Goal: Information Seeking & Learning: Learn about a topic

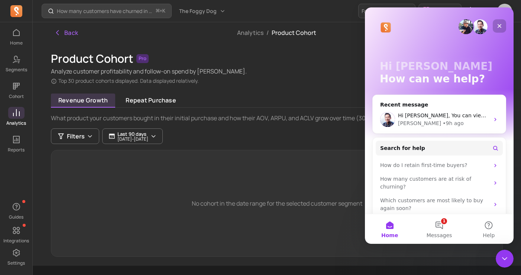
click at [500, 25] on icon "Close" at bounding box center [499, 26] width 4 height 4
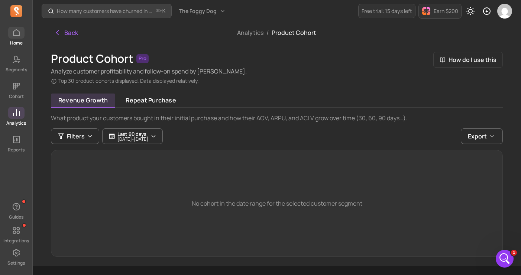
click at [19, 39] on link "Home" at bounding box center [16, 36] width 32 height 19
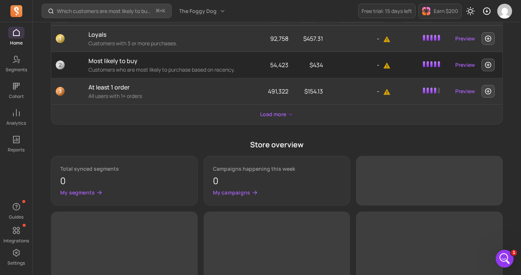
scroll to position [248, 0]
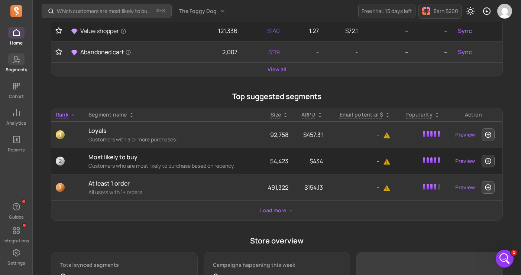
click at [13, 65] on span at bounding box center [16, 59] width 16 height 12
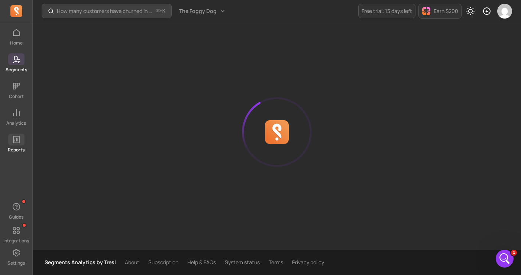
click at [15, 143] on icon at bounding box center [16, 139] width 7 height 7
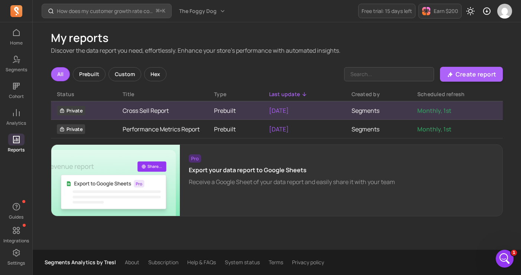
click at [137, 110] on link "Cross Sell Report" at bounding box center [162, 110] width 79 height 9
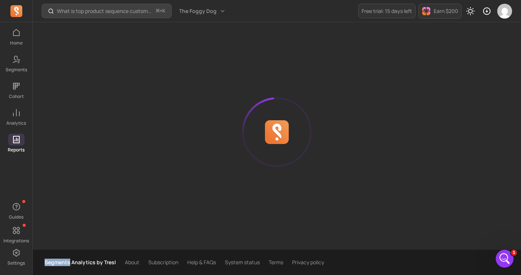
click at [137, 110] on div at bounding box center [276, 132] width 451 height 220
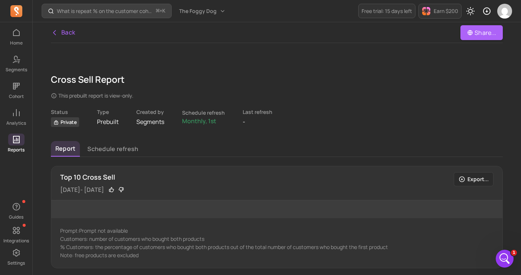
scroll to position [27, 0]
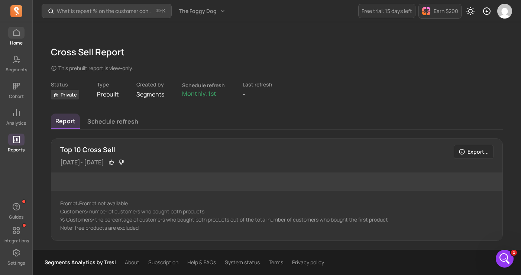
click at [15, 37] on span at bounding box center [16, 33] width 16 height 12
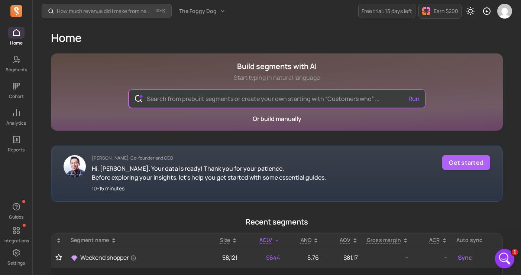
click at [504, 255] on icon "Open Intercom Messenger" at bounding box center [503, 258] width 12 height 12
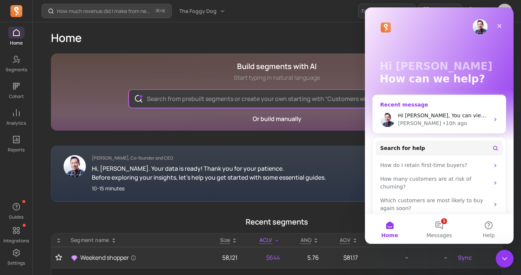
click at [434, 120] on div "[PERSON_NAME] • 10h ago" at bounding box center [443, 124] width 91 height 8
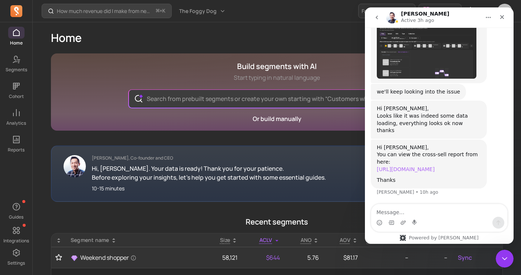
scroll to position [712, 0]
click at [397, 166] on link "[URL][DOMAIN_NAME]" at bounding box center [405, 169] width 58 height 6
click at [394, 166] on link "[URL][DOMAIN_NAME]" at bounding box center [405, 169] width 58 height 6
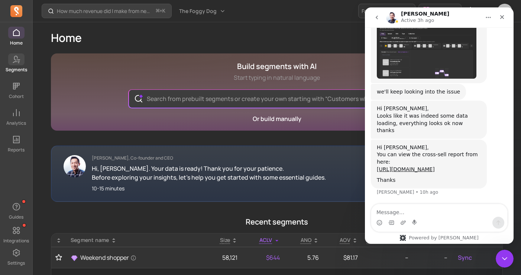
click at [15, 58] on icon at bounding box center [16, 59] width 9 height 9
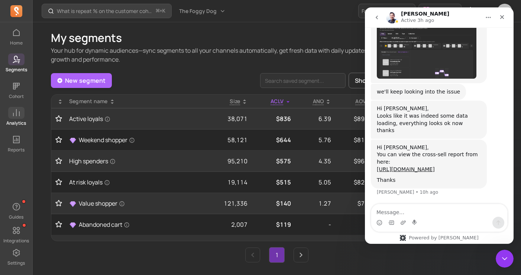
click at [16, 125] on p "Analytics" at bounding box center [16, 123] width 20 height 6
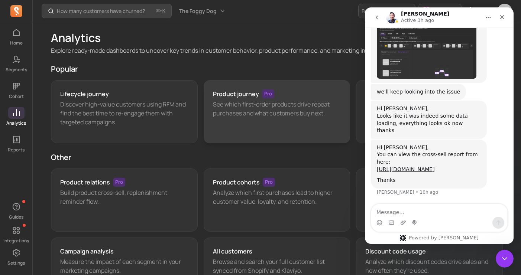
click at [222, 131] on div "Product journey Pro See which first-order products drive repeat purchases and w…" at bounding box center [276, 111] width 147 height 63
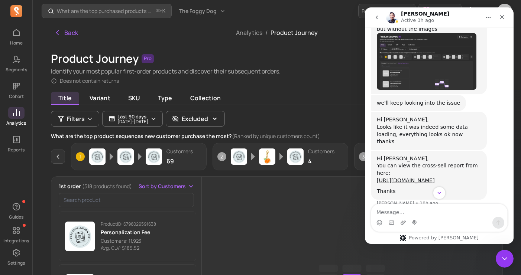
scroll to position [712, 0]
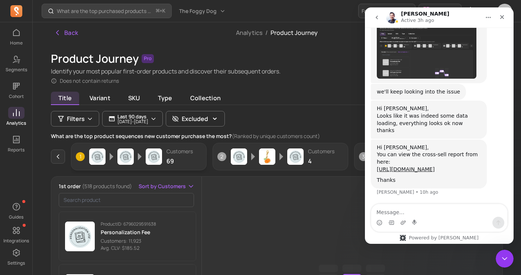
click at [79, 156] on span "1" at bounding box center [80, 156] width 9 height 9
